Goal: Navigation & Orientation: Find specific page/section

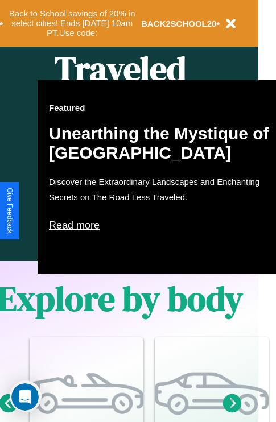
scroll to position [567, 18]
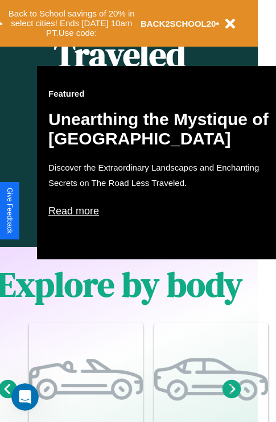
click at [162, 211] on p "Read more" at bounding box center [162, 211] width 228 height 18
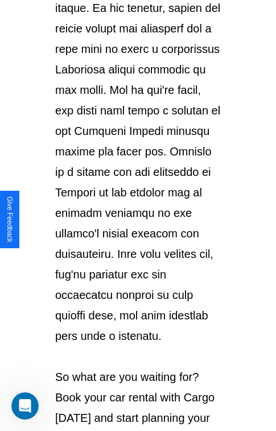
scroll to position [1968, 0]
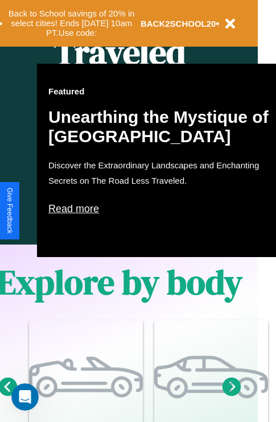
scroll to position [567, 18]
